Goal: Task Accomplishment & Management: Use online tool/utility

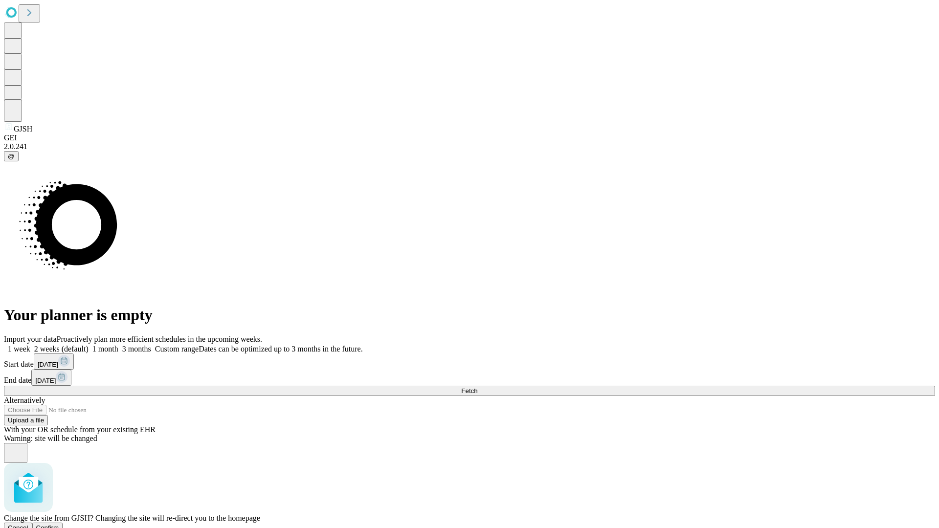
click at [59, 524] on span "Confirm" at bounding box center [47, 527] width 23 height 7
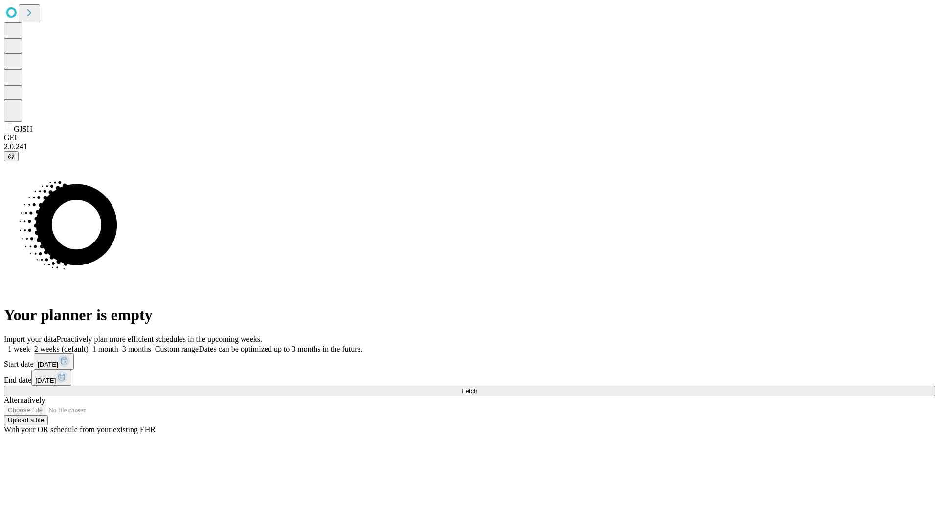
click at [89, 345] on label "2 weeks (default)" at bounding box center [59, 349] width 58 height 8
click at [477, 387] on span "Fetch" at bounding box center [469, 390] width 16 height 7
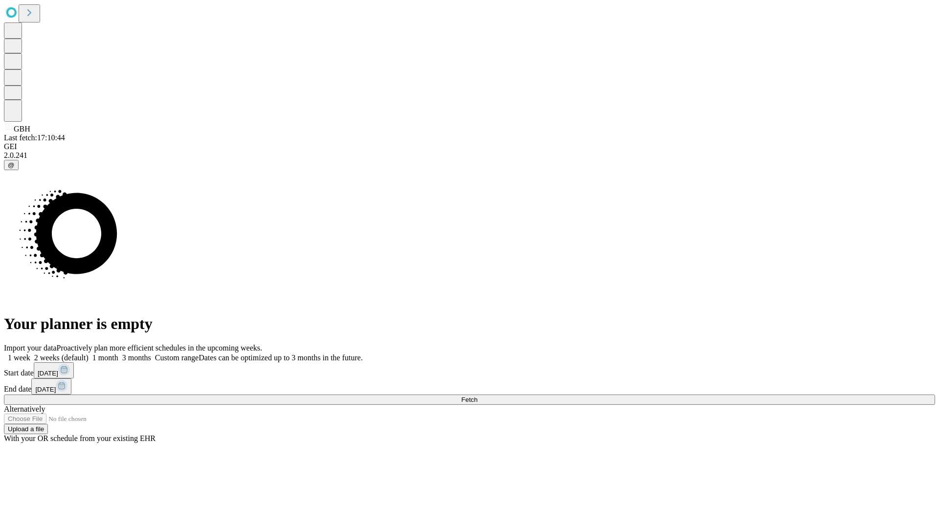
click at [477, 396] on span "Fetch" at bounding box center [469, 399] width 16 height 7
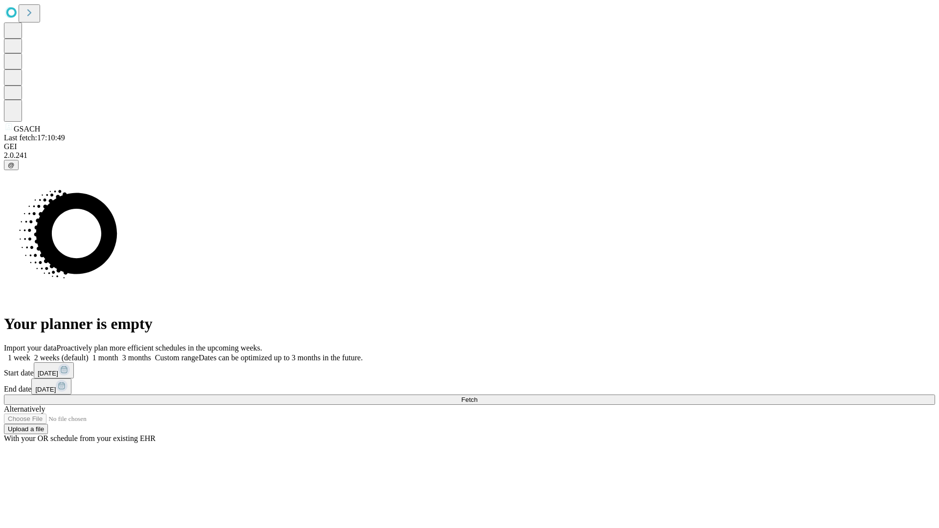
click at [89, 354] on label "2 weeks (default)" at bounding box center [59, 358] width 58 height 8
click at [477, 396] on span "Fetch" at bounding box center [469, 399] width 16 height 7
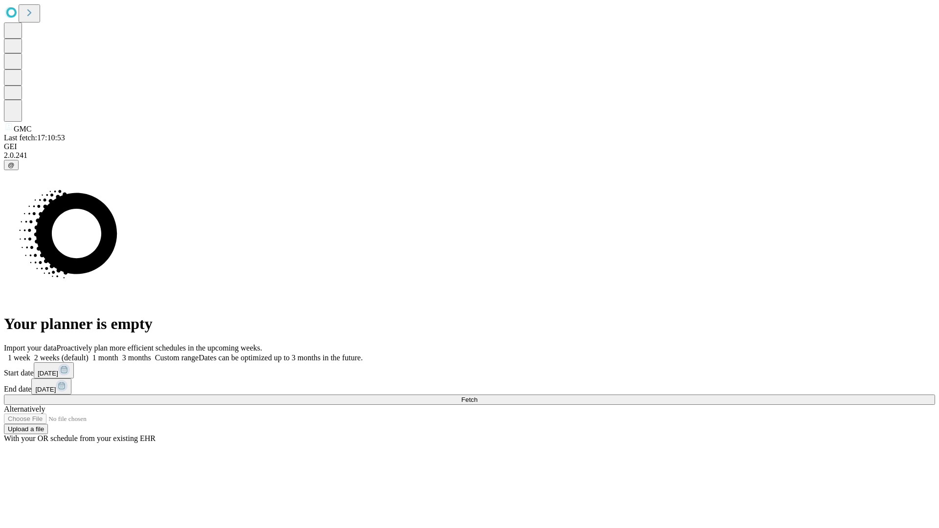
click at [89, 354] on label "2 weeks (default)" at bounding box center [59, 358] width 58 height 8
click at [477, 396] on span "Fetch" at bounding box center [469, 399] width 16 height 7
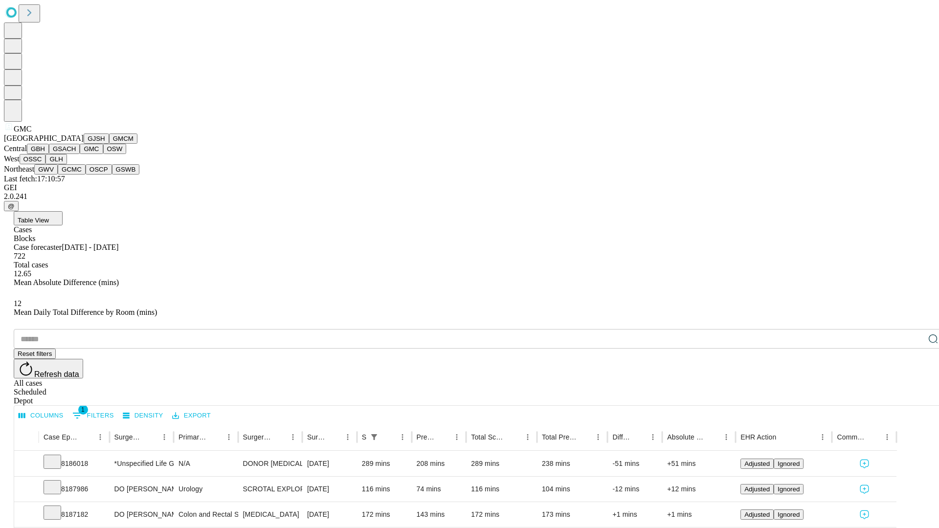
click at [103, 154] on button "OSW" at bounding box center [114, 149] width 23 height 10
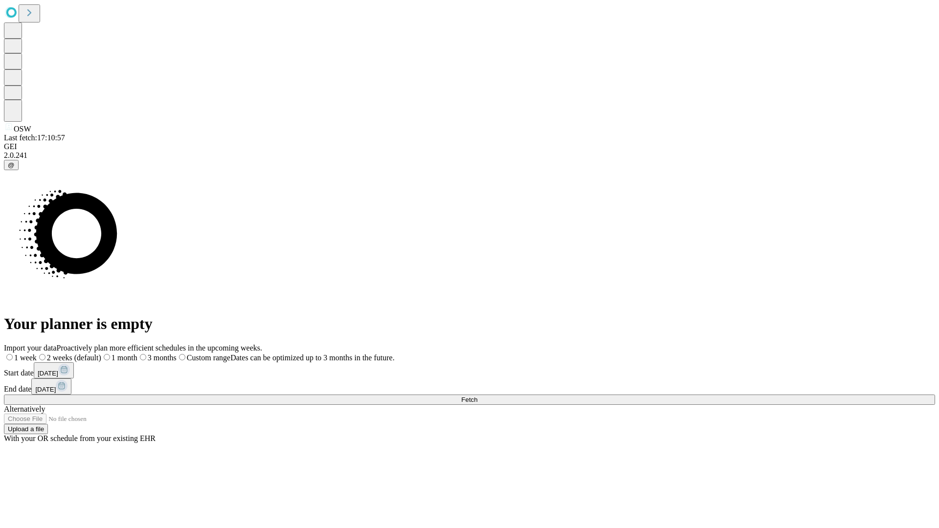
click at [101, 354] on label "2 weeks (default)" at bounding box center [69, 358] width 65 height 8
click at [477, 396] on span "Fetch" at bounding box center [469, 399] width 16 height 7
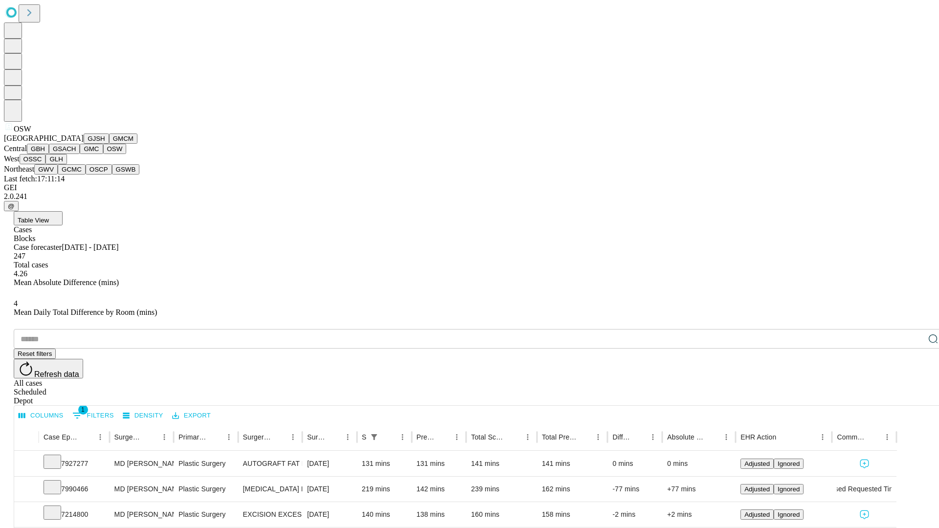
click at [46, 164] on button "OSSC" at bounding box center [33, 159] width 26 height 10
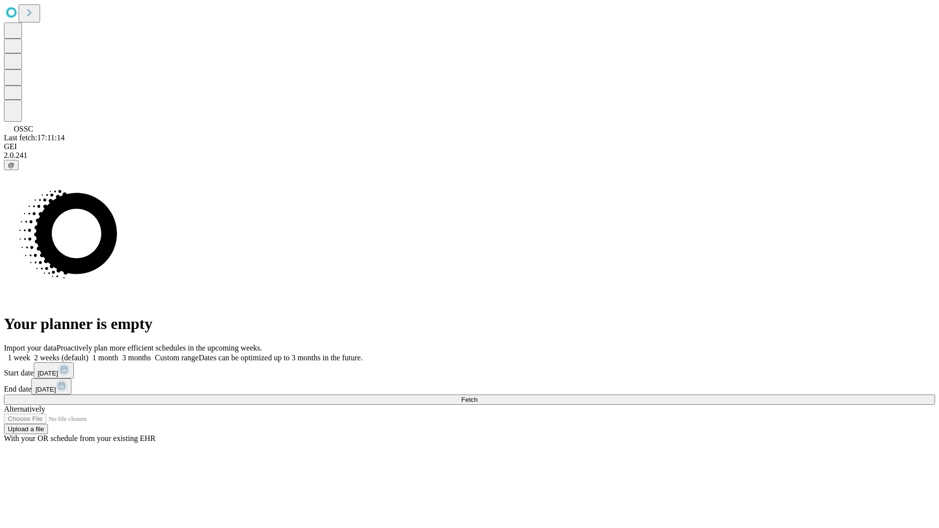
click at [89, 354] on label "2 weeks (default)" at bounding box center [59, 358] width 58 height 8
click at [477, 396] on span "Fetch" at bounding box center [469, 399] width 16 height 7
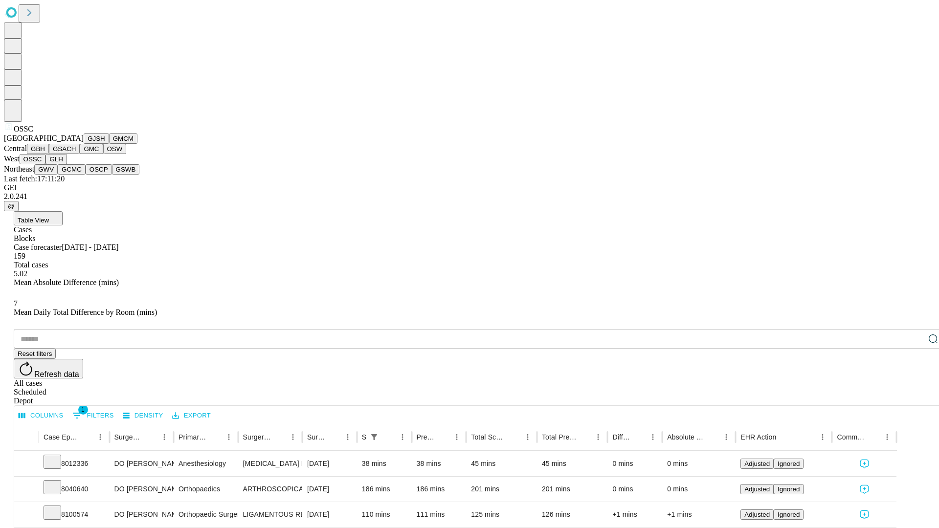
click at [67, 164] on button "GLH" at bounding box center [55, 159] width 21 height 10
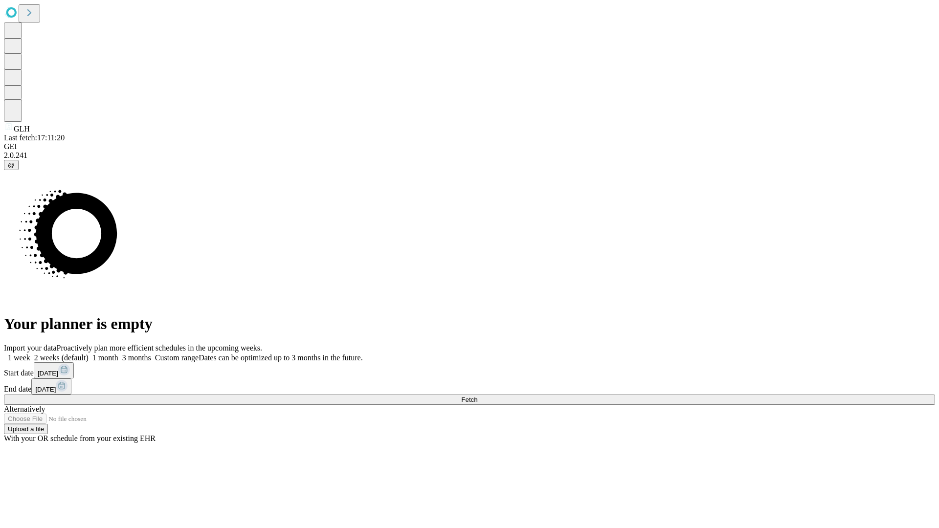
click at [89, 354] on label "2 weeks (default)" at bounding box center [59, 358] width 58 height 8
click at [477, 396] on span "Fetch" at bounding box center [469, 399] width 16 height 7
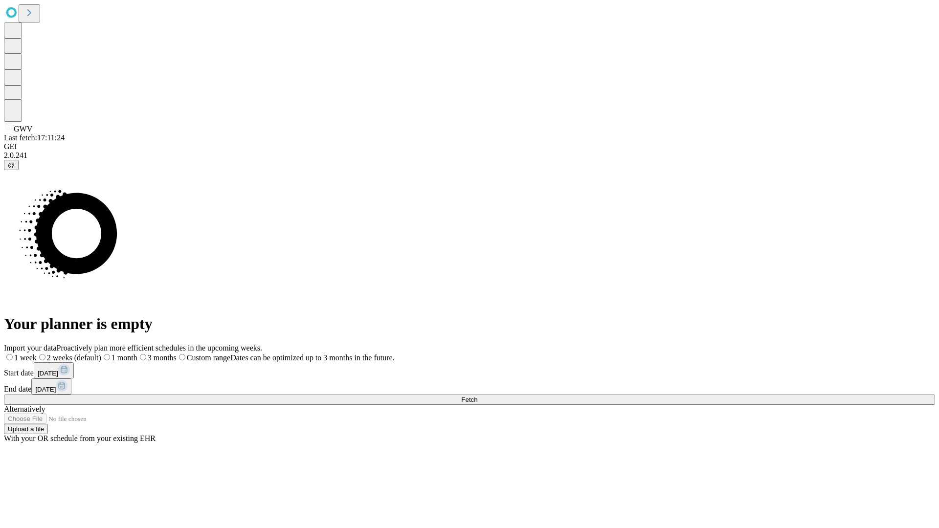
click at [101, 354] on label "2 weeks (default)" at bounding box center [69, 358] width 65 height 8
click at [477, 396] on span "Fetch" at bounding box center [469, 399] width 16 height 7
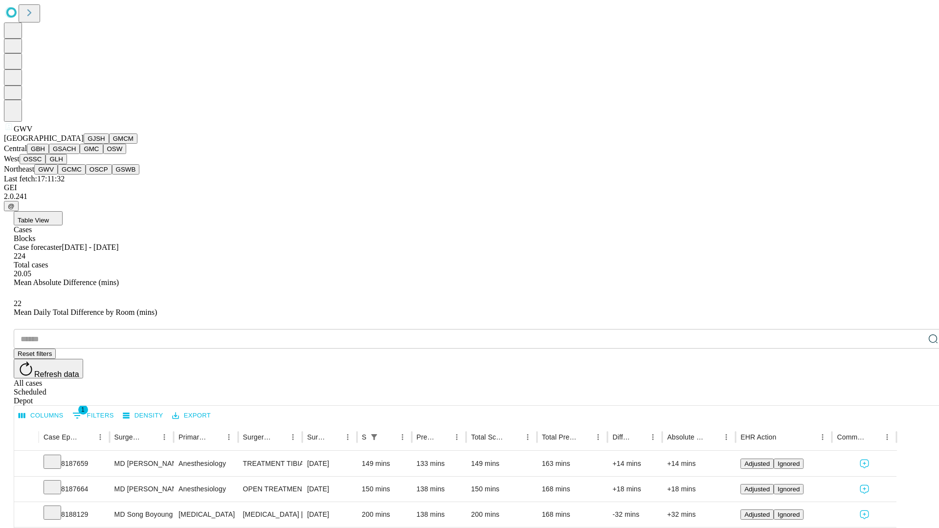
click at [76, 175] on button "GCMC" at bounding box center [72, 169] width 28 height 10
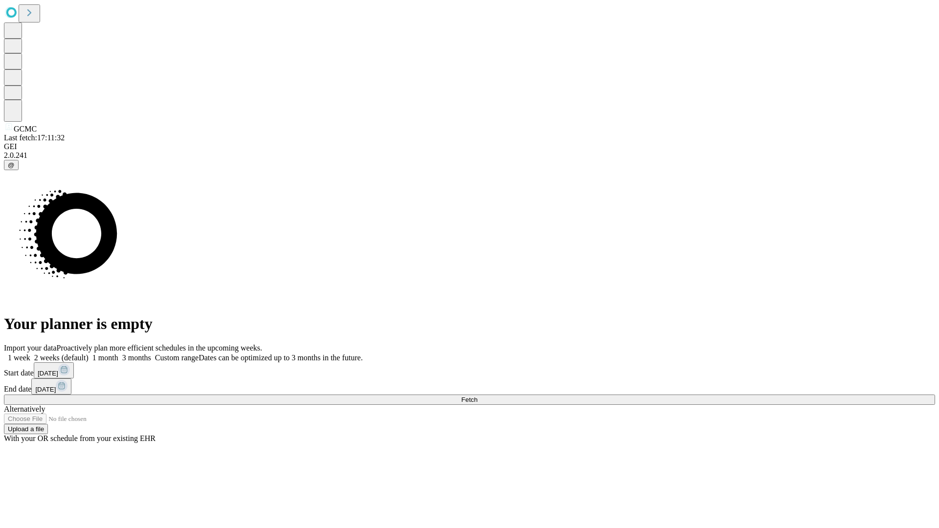
click at [89, 354] on label "2 weeks (default)" at bounding box center [59, 358] width 58 height 8
click at [477, 396] on span "Fetch" at bounding box center [469, 399] width 16 height 7
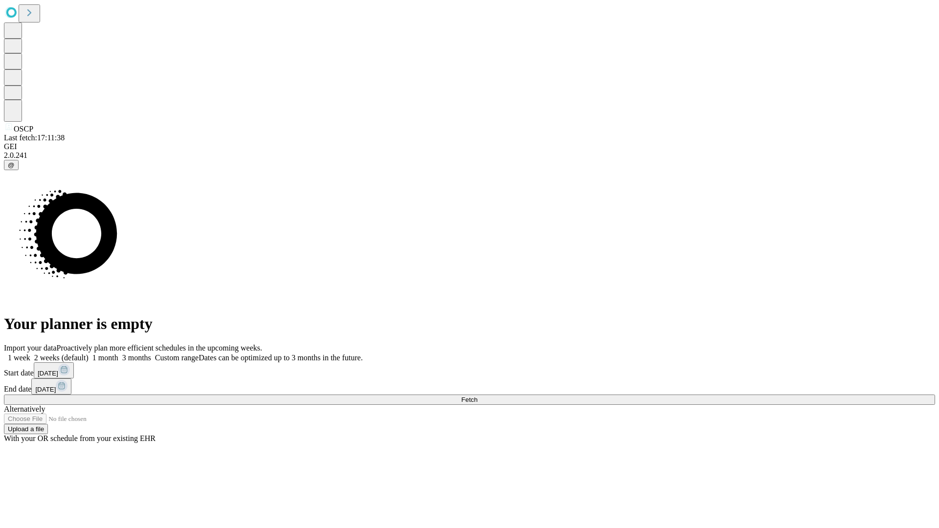
click at [89, 354] on label "2 weeks (default)" at bounding box center [59, 358] width 58 height 8
click at [477, 396] on span "Fetch" at bounding box center [469, 399] width 16 height 7
